Goal: Understand process/instructions: Learn how to perform a task or action

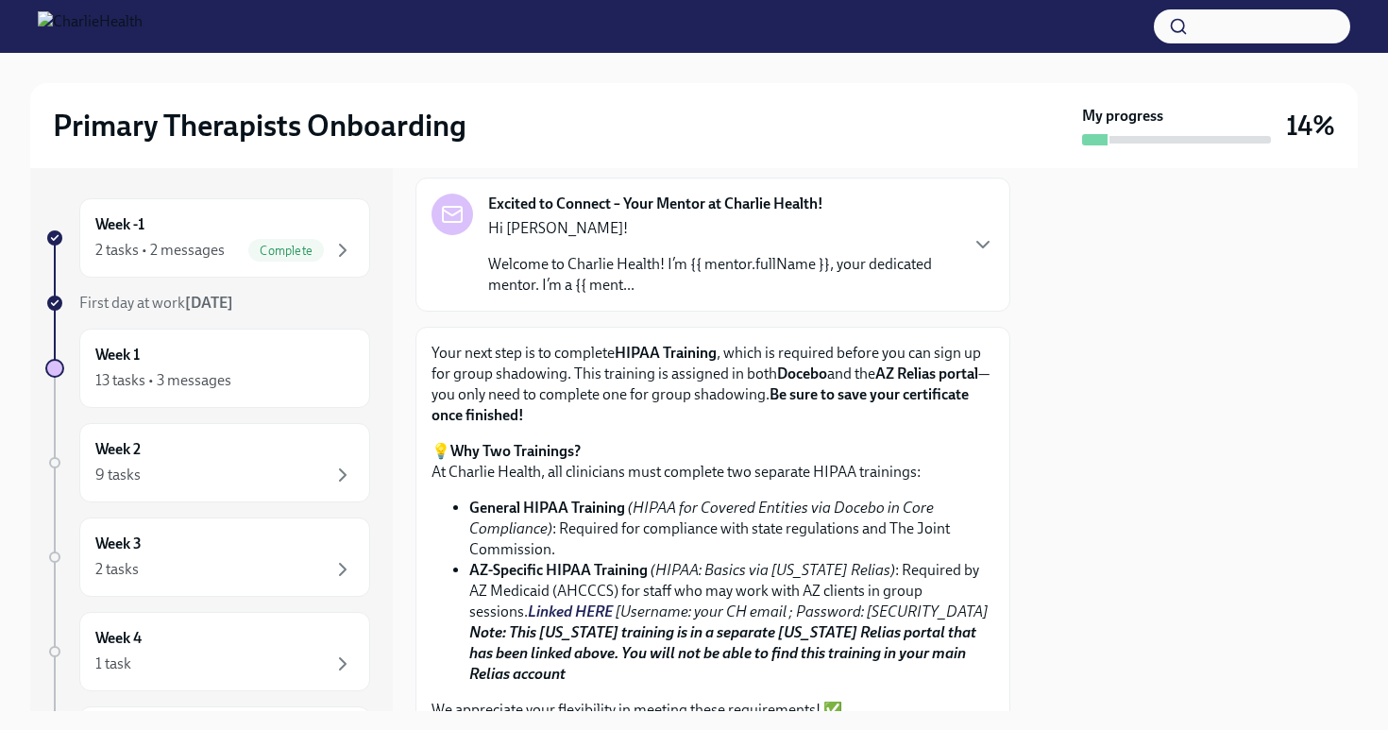
scroll to position [100, 0]
click at [340, 370] on icon "button" at bounding box center [342, 380] width 23 height 23
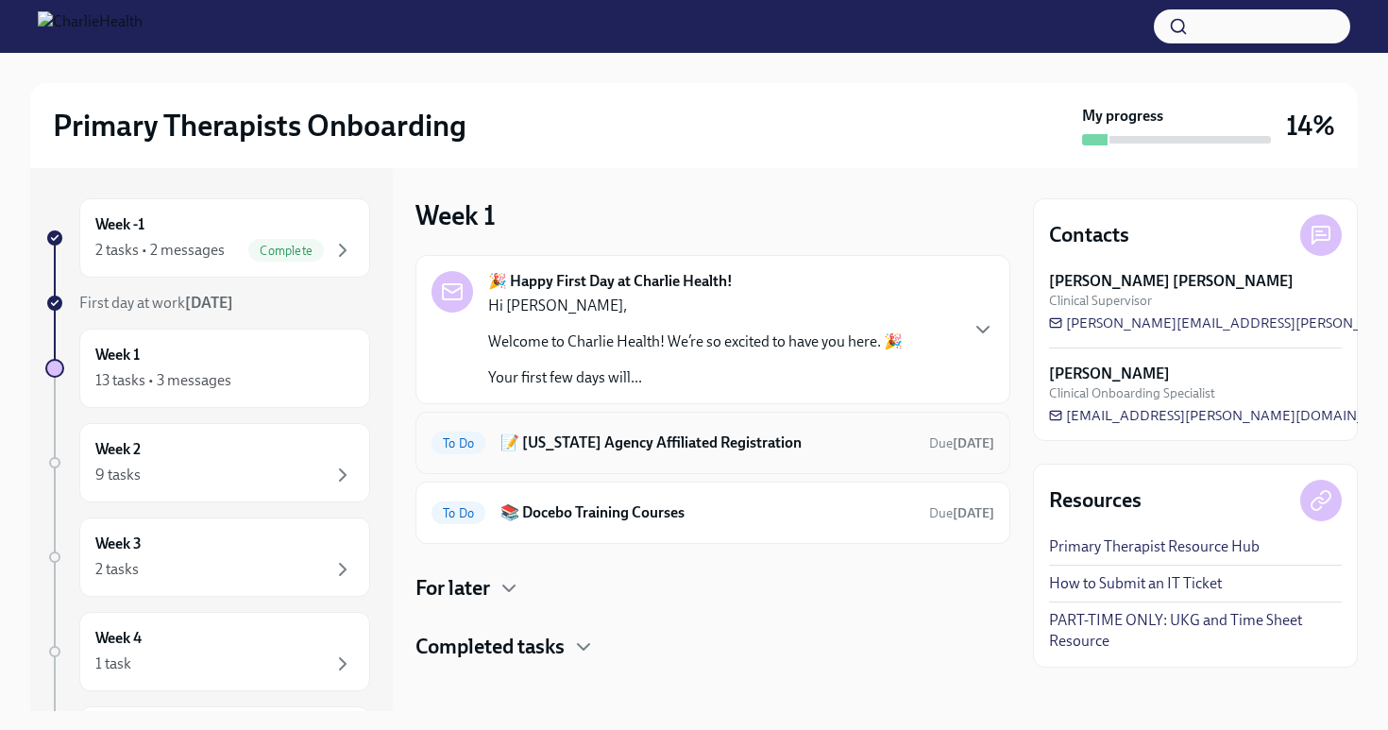
scroll to position [10, 0]
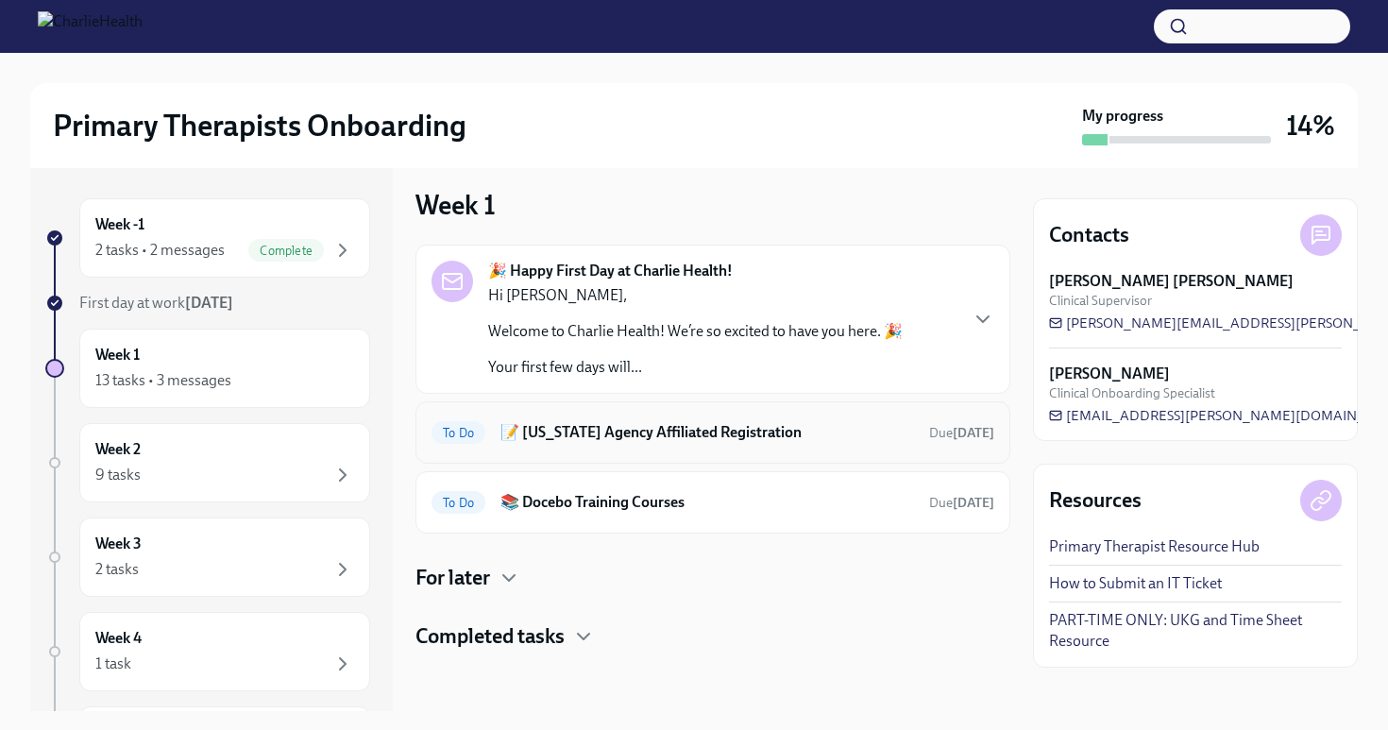
click at [679, 433] on h6 "📝 Washington Agency Affiliated Registration" at bounding box center [708, 432] width 414 height 21
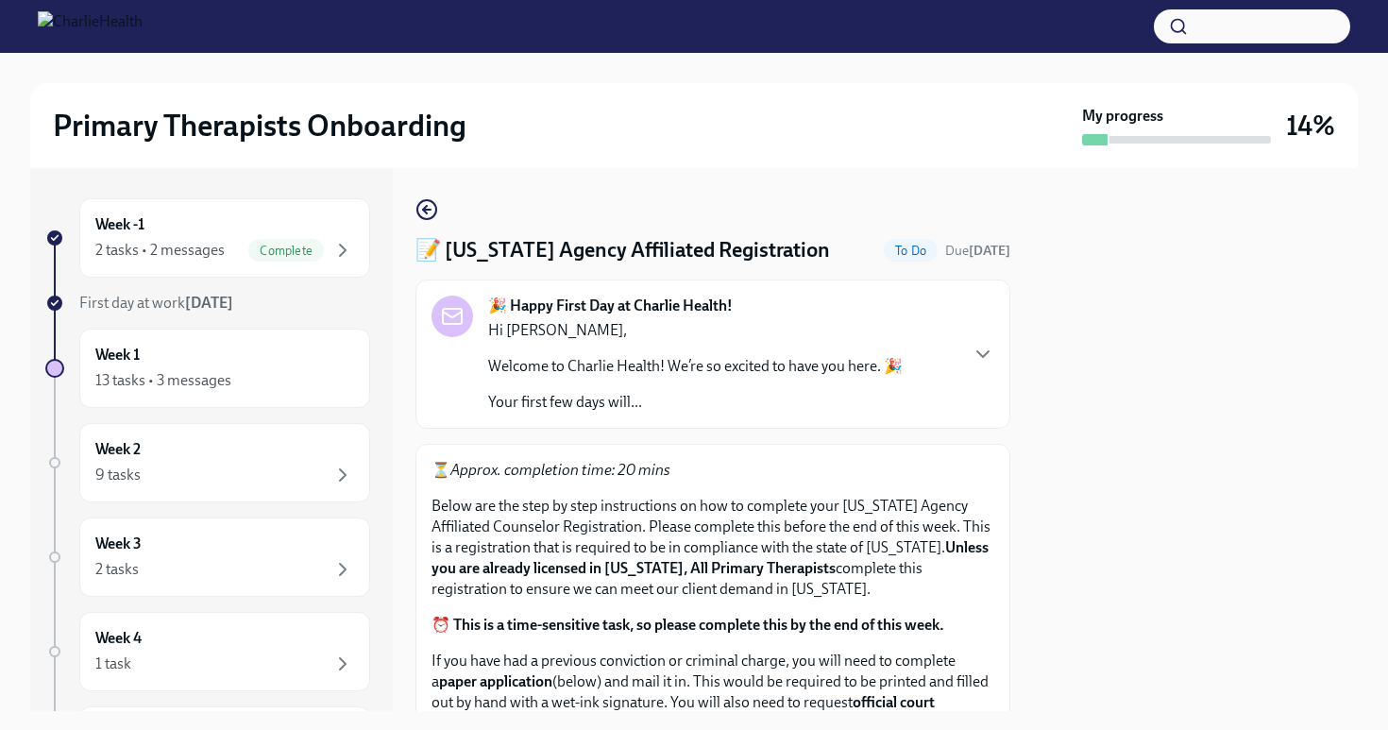
click at [760, 358] on p "Welcome to Charlie Health! We’re so excited to have you here. 🎉" at bounding box center [695, 366] width 415 height 21
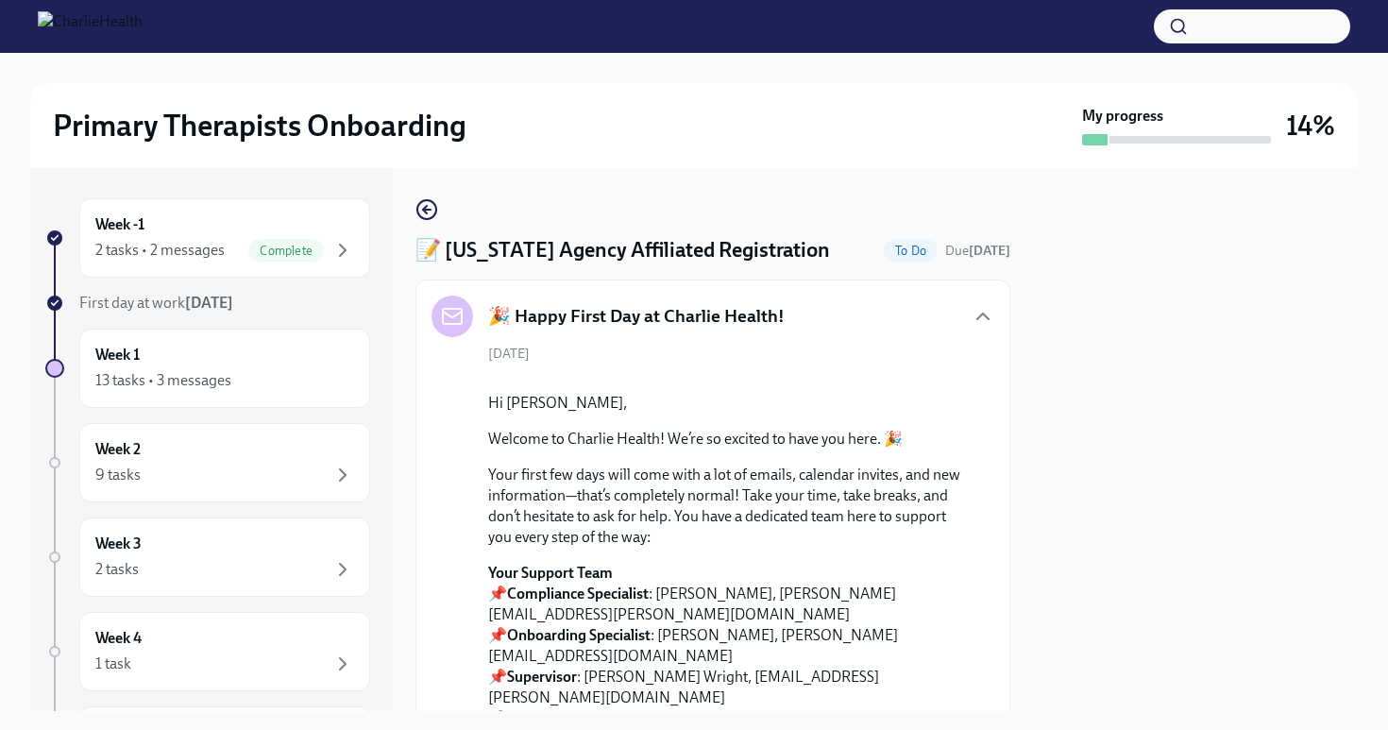
click at [841, 316] on div "🎉 Happy First Day at Charlie Health!" at bounding box center [713, 317] width 563 height 42
click at [984, 319] on icon "button" at bounding box center [983, 316] width 23 height 23
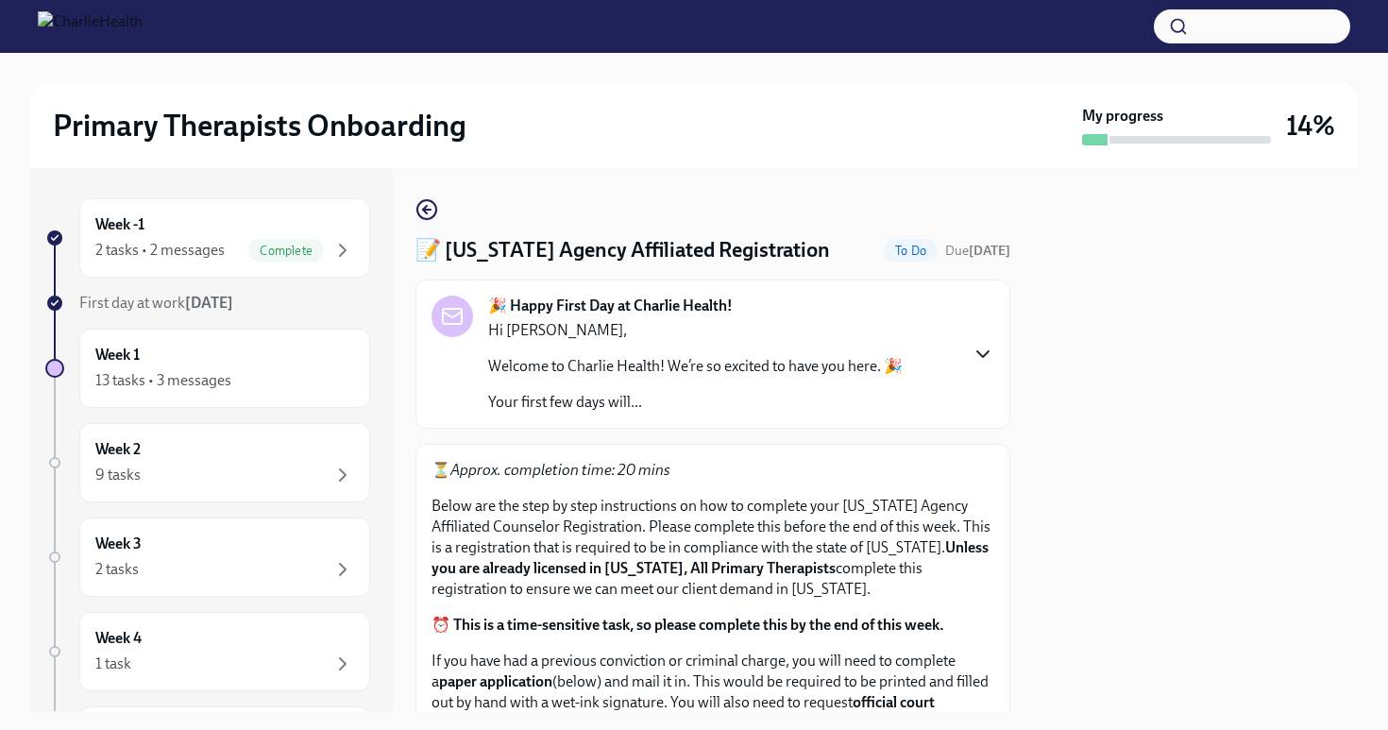
click at [1146, 448] on div at bounding box center [1195, 439] width 325 height 543
click at [255, 348] on div "Week 1 13 tasks • 3 messages" at bounding box center [224, 368] width 259 height 47
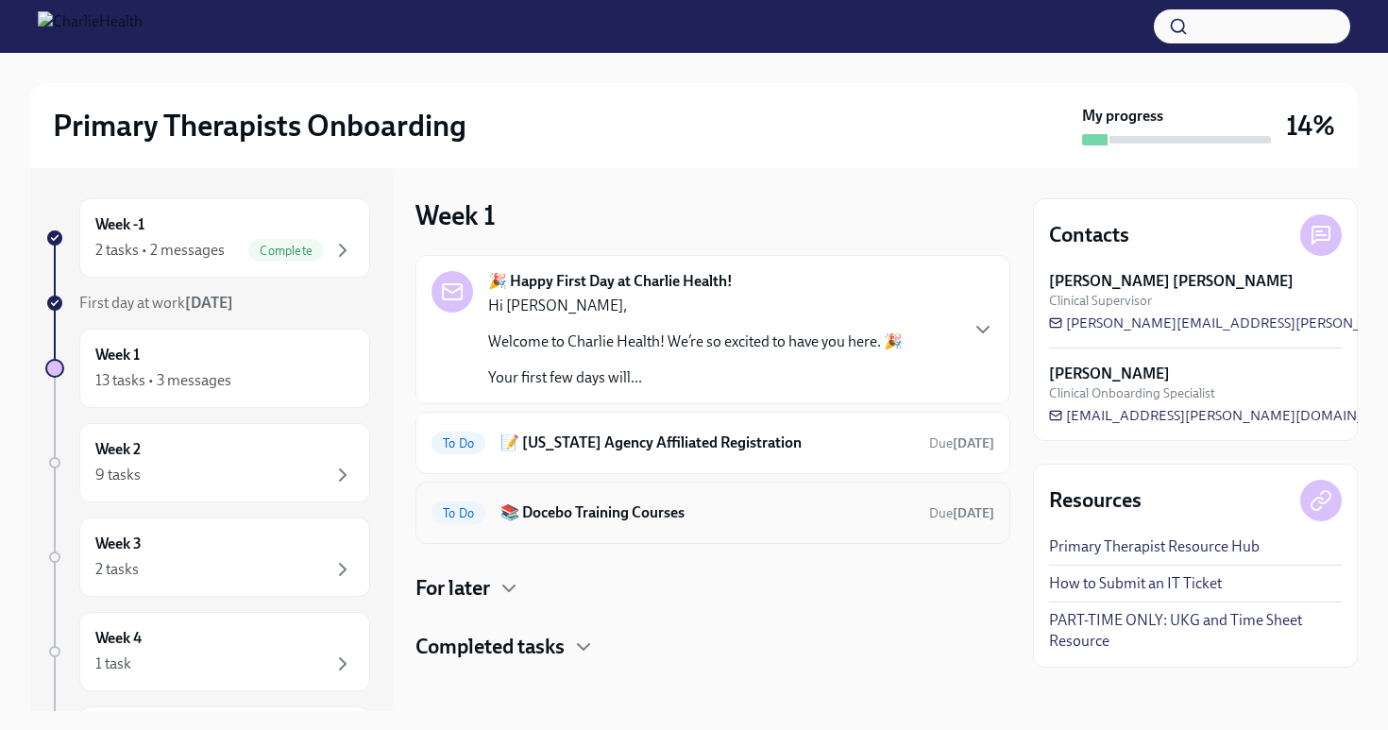
click at [627, 511] on h6 "📚 Docebo Training Courses" at bounding box center [708, 512] width 414 height 21
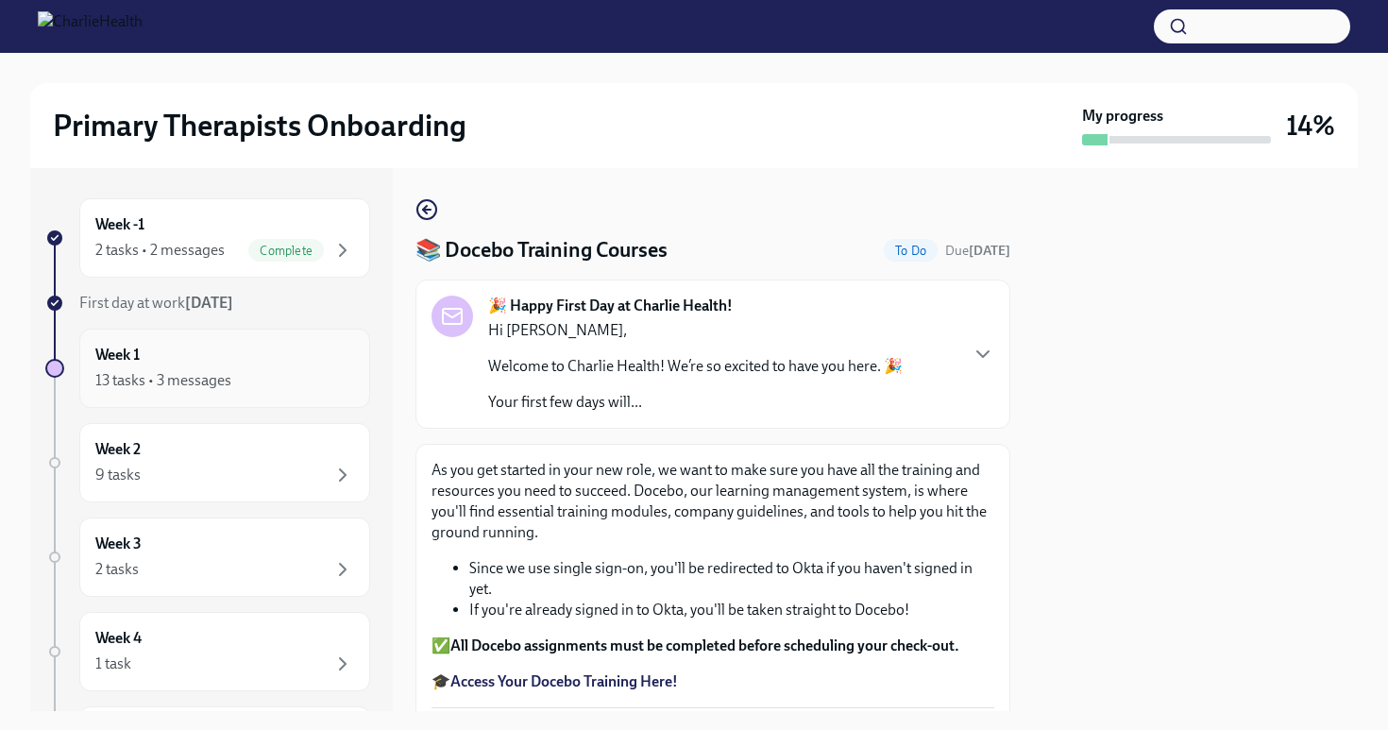
click at [294, 372] on div "13 tasks • 3 messages" at bounding box center [224, 380] width 259 height 23
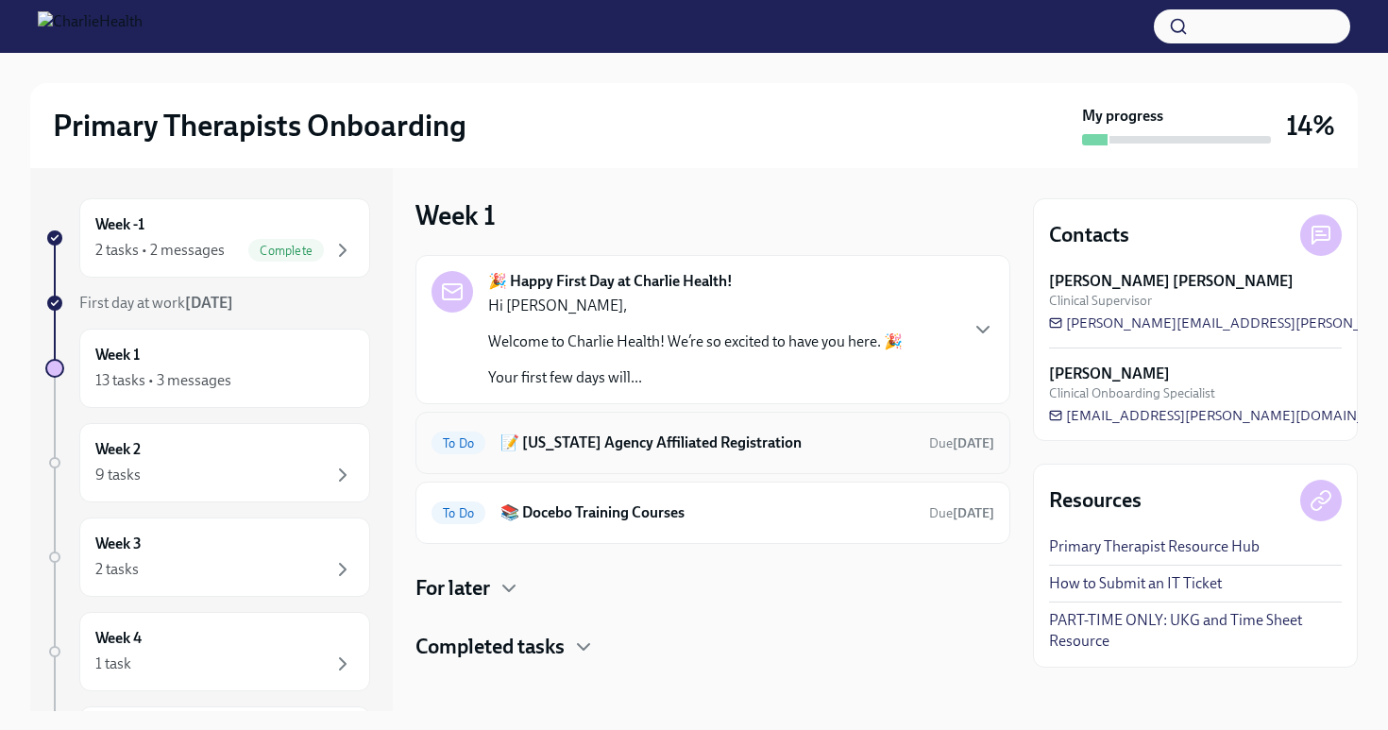
scroll to position [10, 0]
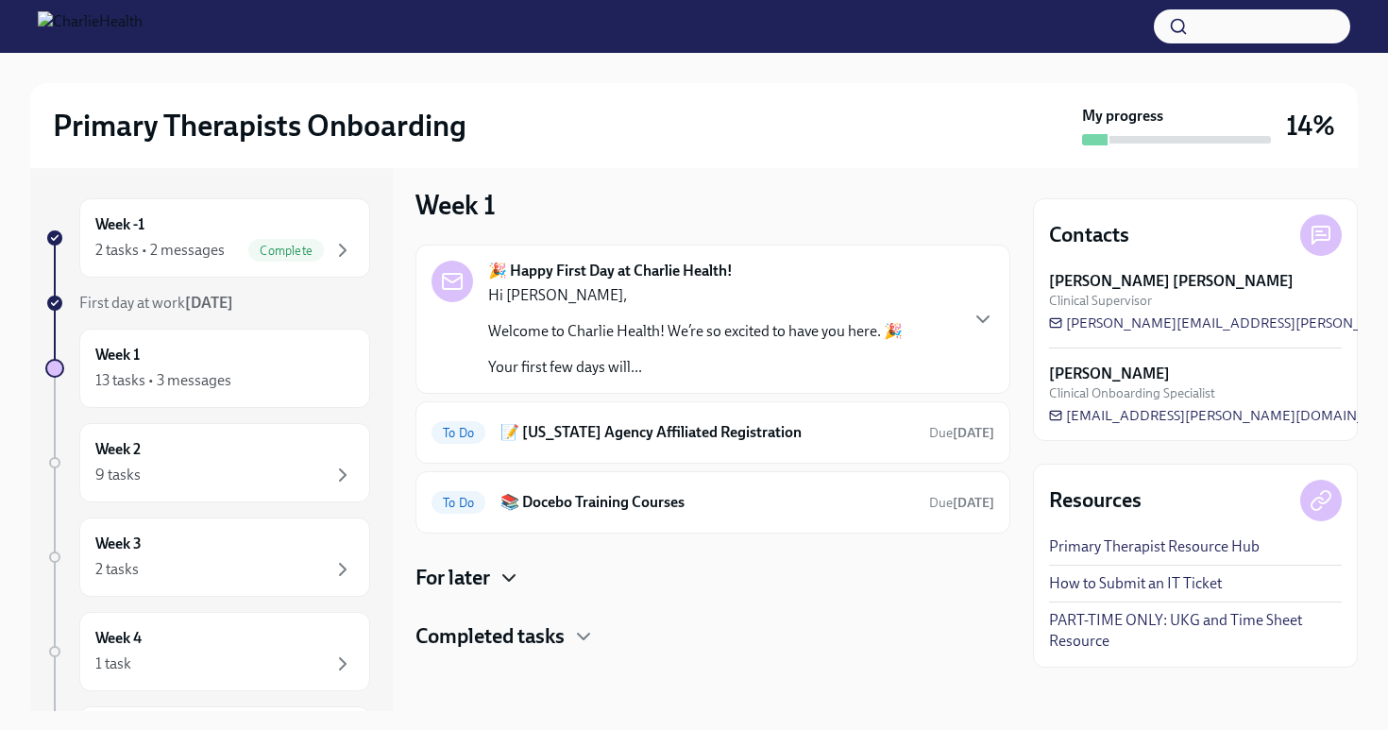
click at [507, 578] on icon "button" at bounding box center [508, 578] width 11 height 6
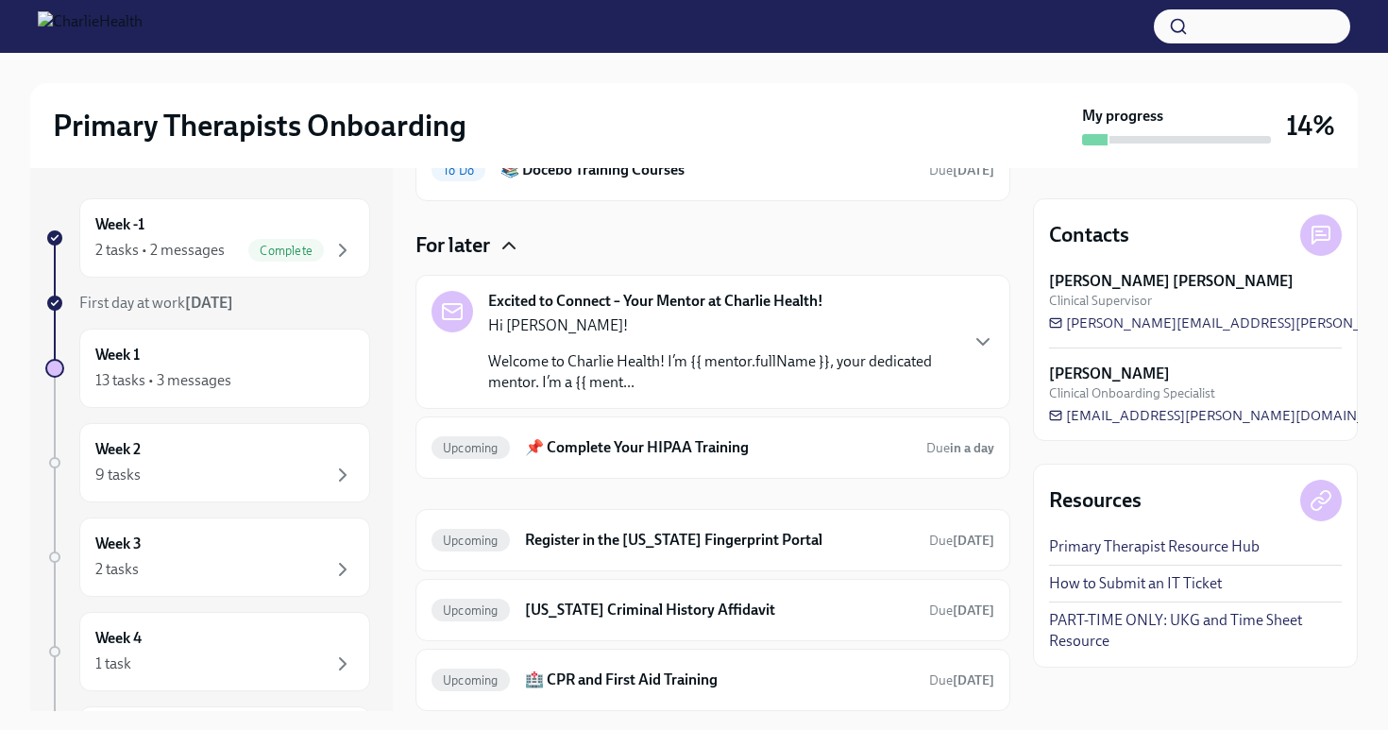
scroll to position [353, 0]
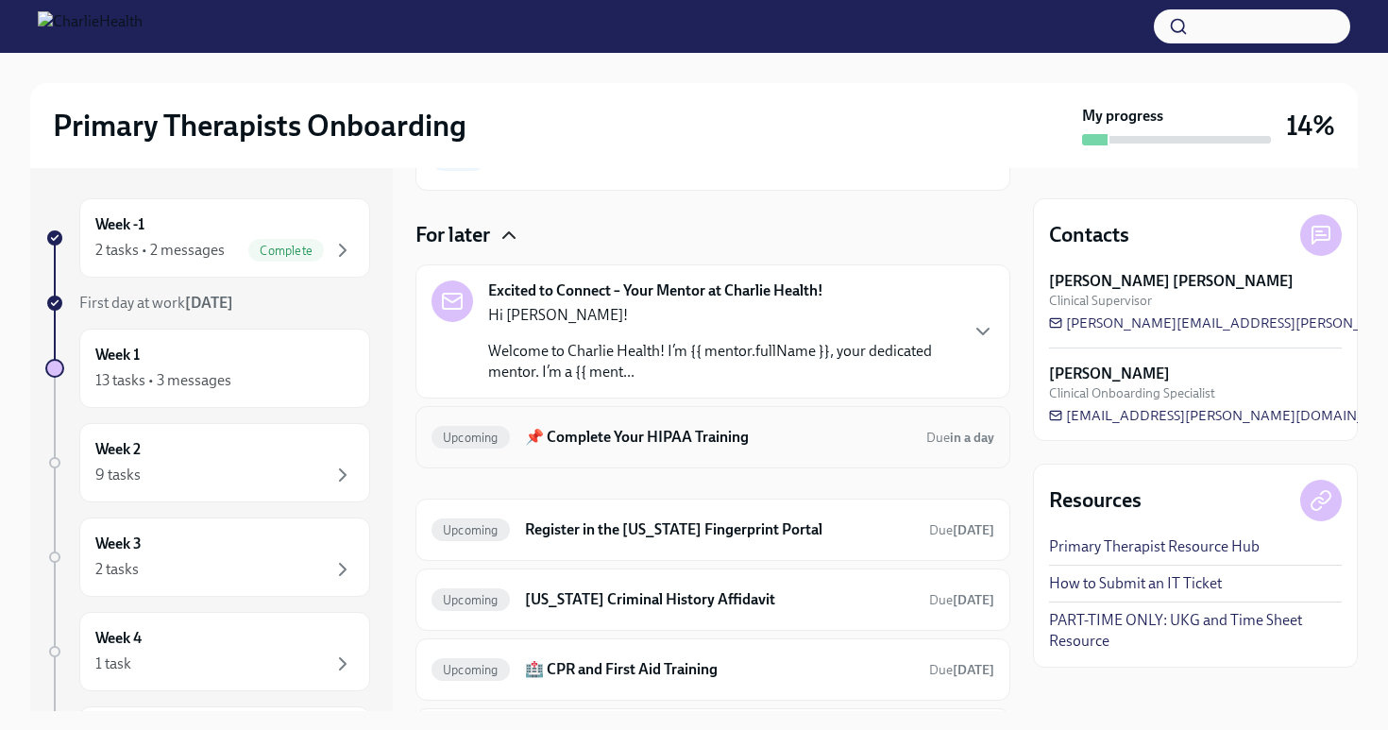
click at [694, 432] on h6 "📌 Complete Your HIPAA Training" at bounding box center [718, 437] width 386 height 21
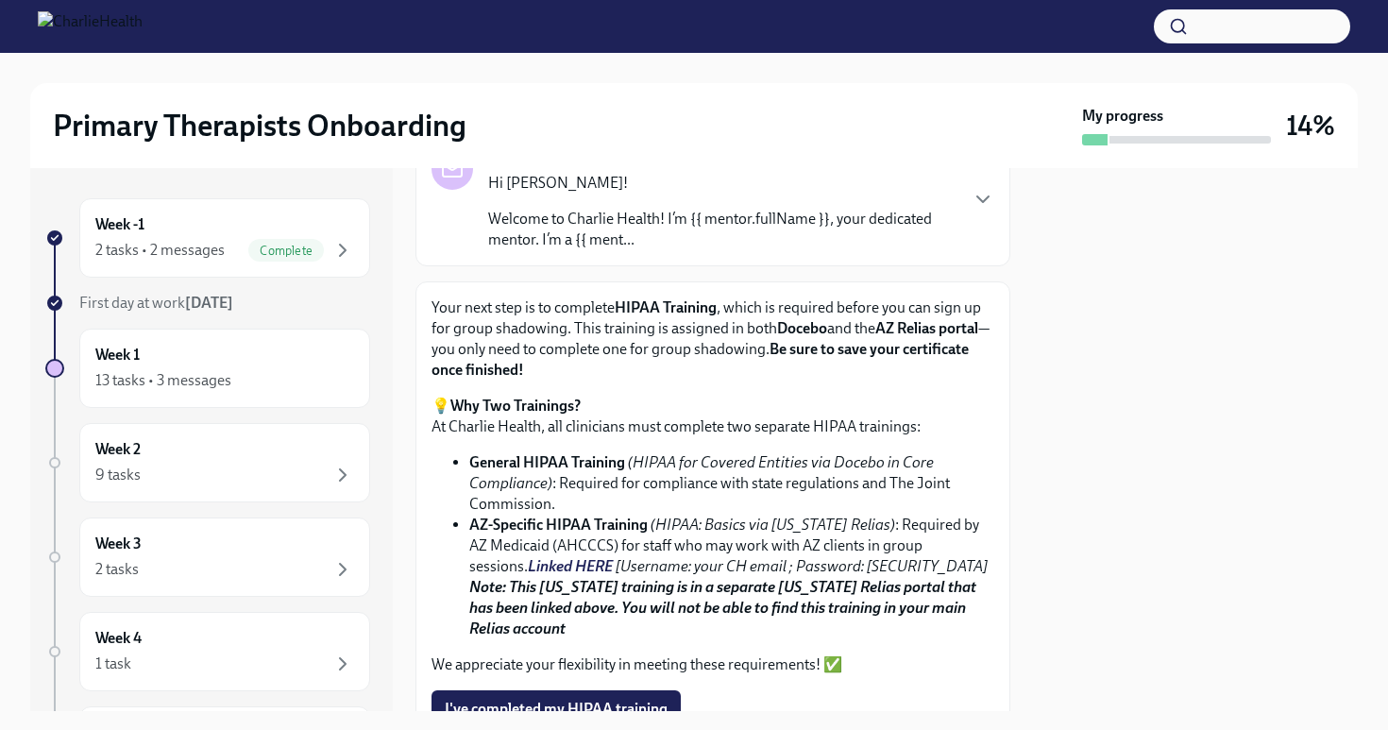
scroll to position [135, 0]
